Goal: Task Accomplishment & Management: Manage account settings

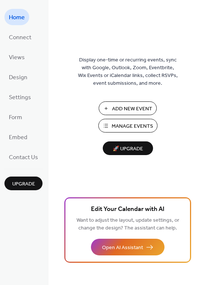
click at [134, 126] on span "Manage Events" at bounding box center [132, 127] width 41 height 8
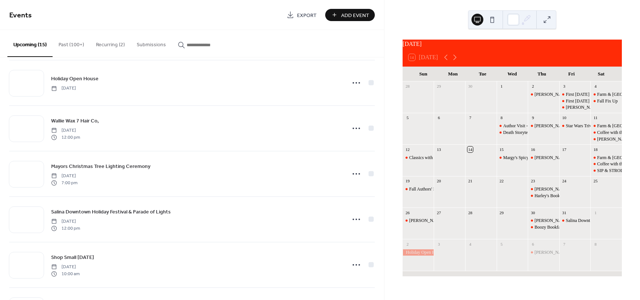
scroll to position [408, 0]
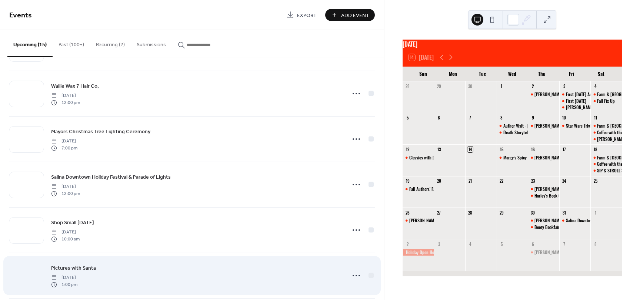
click at [32, 278] on div at bounding box center [26, 276] width 34 height 26
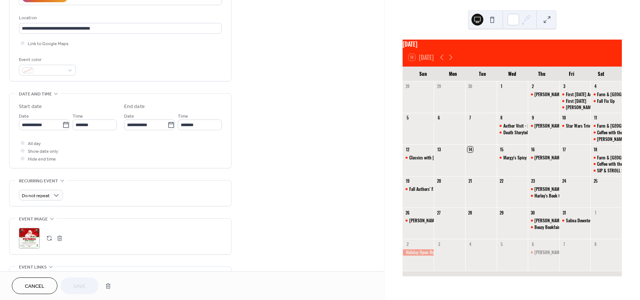
scroll to position [148, 0]
click at [29, 240] on div ";" at bounding box center [29, 238] width 21 height 21
